Goal: Find specific page/section: Find specific page/section

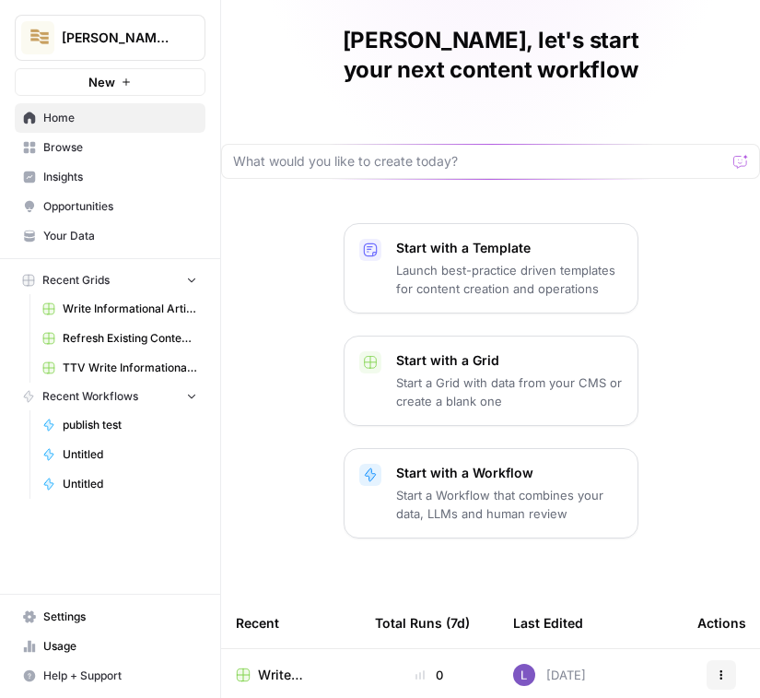
scroll to position [98, 0]
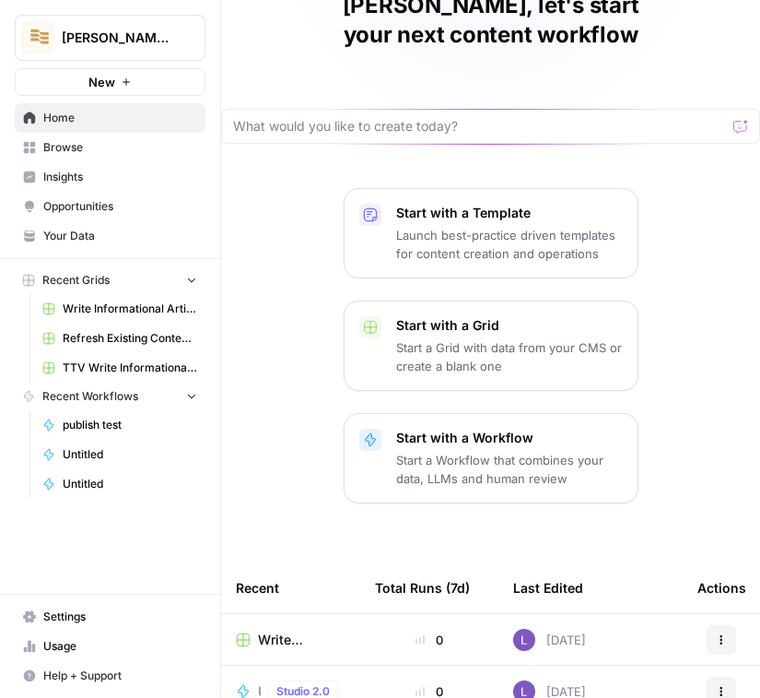
click at [249, 684] on icon at bounding box center [243, 691] width 15 height 15
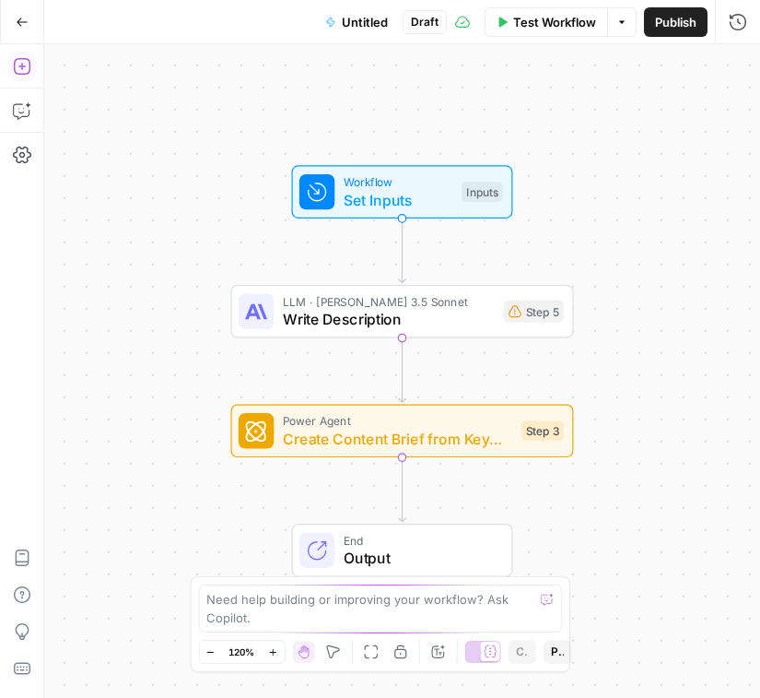
click at [19, 61] on icon "button" at bounding box center [22, 66] width 18 height 18
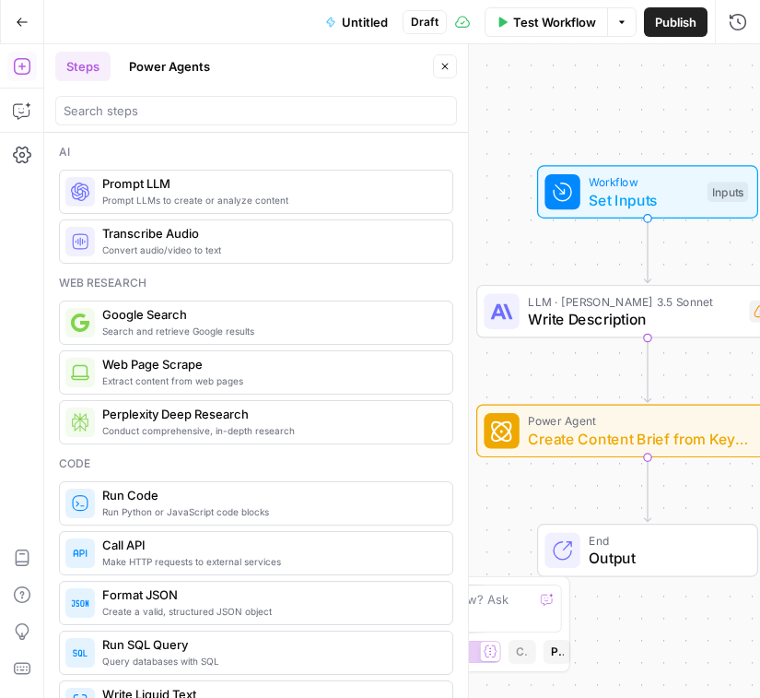
click at [149, 99] on div at bounding box center [256, 110] width 402 height 29
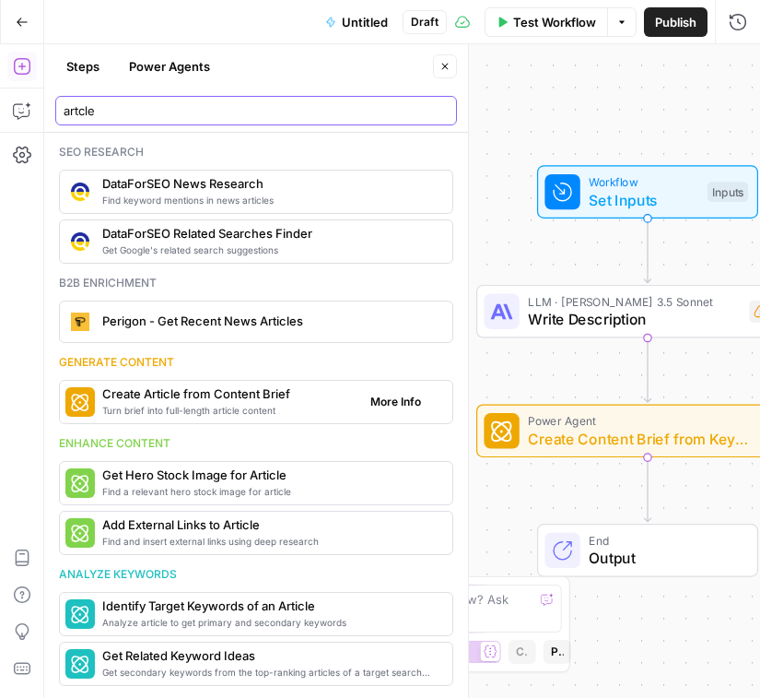
type input "artcle"
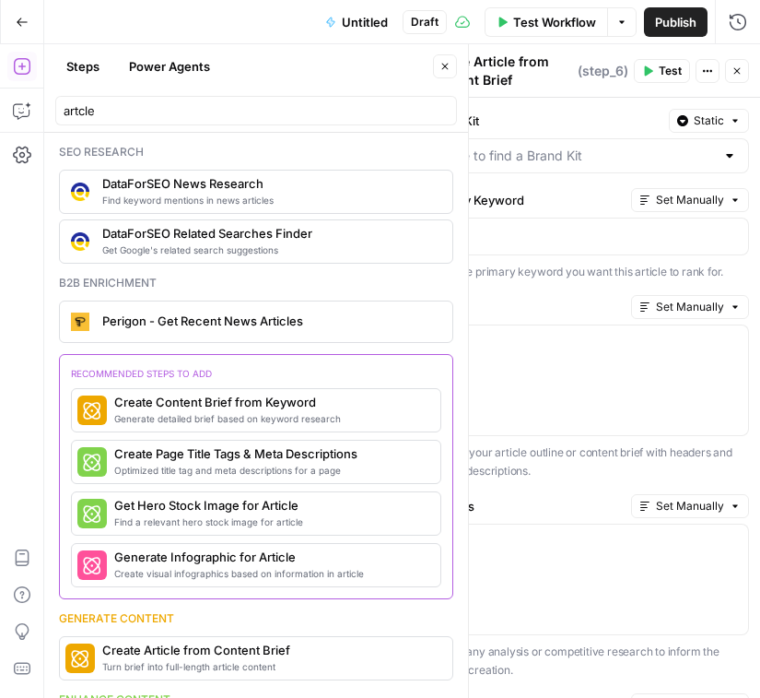
click at [734, 68] on icon "button" at bounding box center [737, 70] width 11 height 11
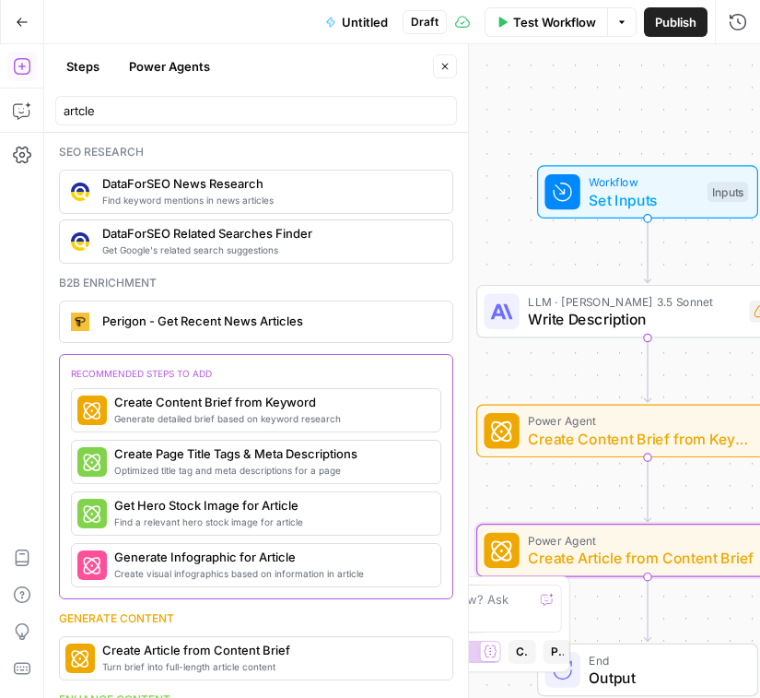
click at [554, 543] on span "Power Agent" at bounding box center [643, 541] width 230 height 18
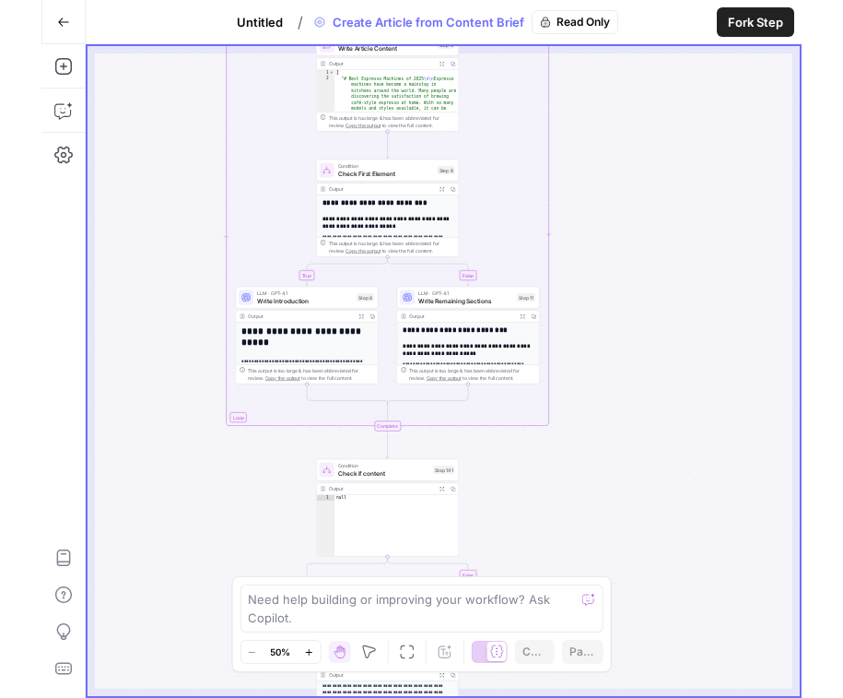
scroll to position [164, 0]
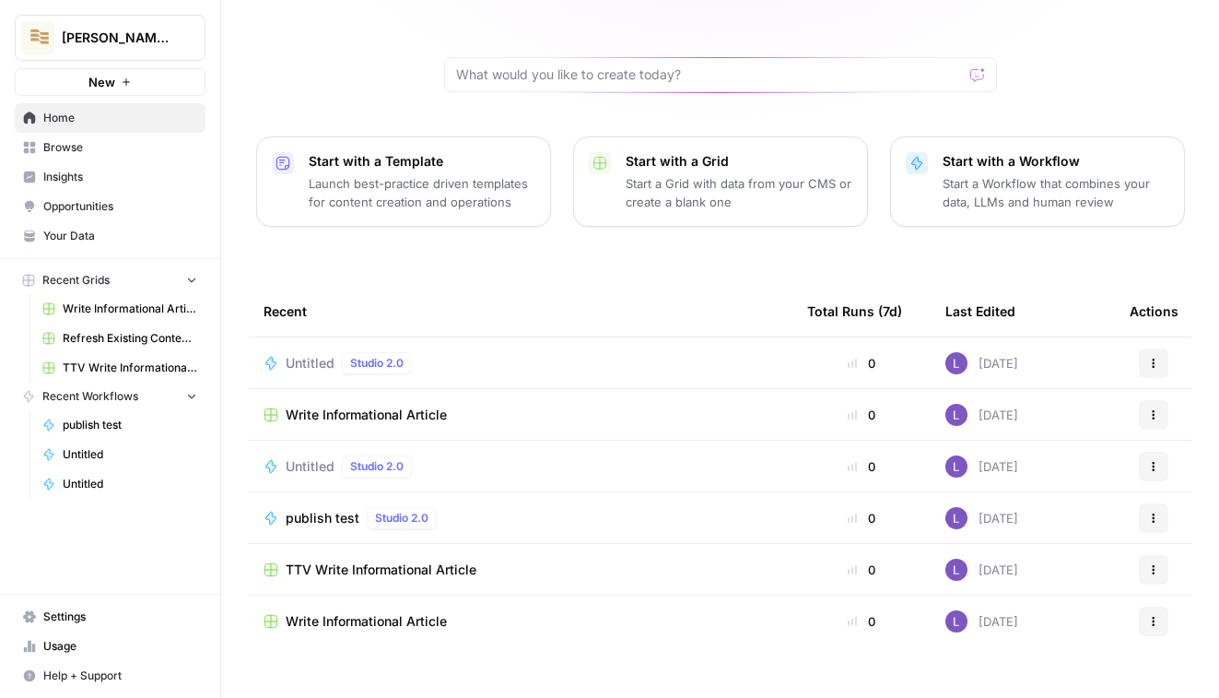
scroll to position [150, 0]
click at [137, 37] on span "[PERSON_NAME]'s AirCraft" at bounding box center [118, 38] width 112 height 18
